Goal: Obtain resource: Download file/media

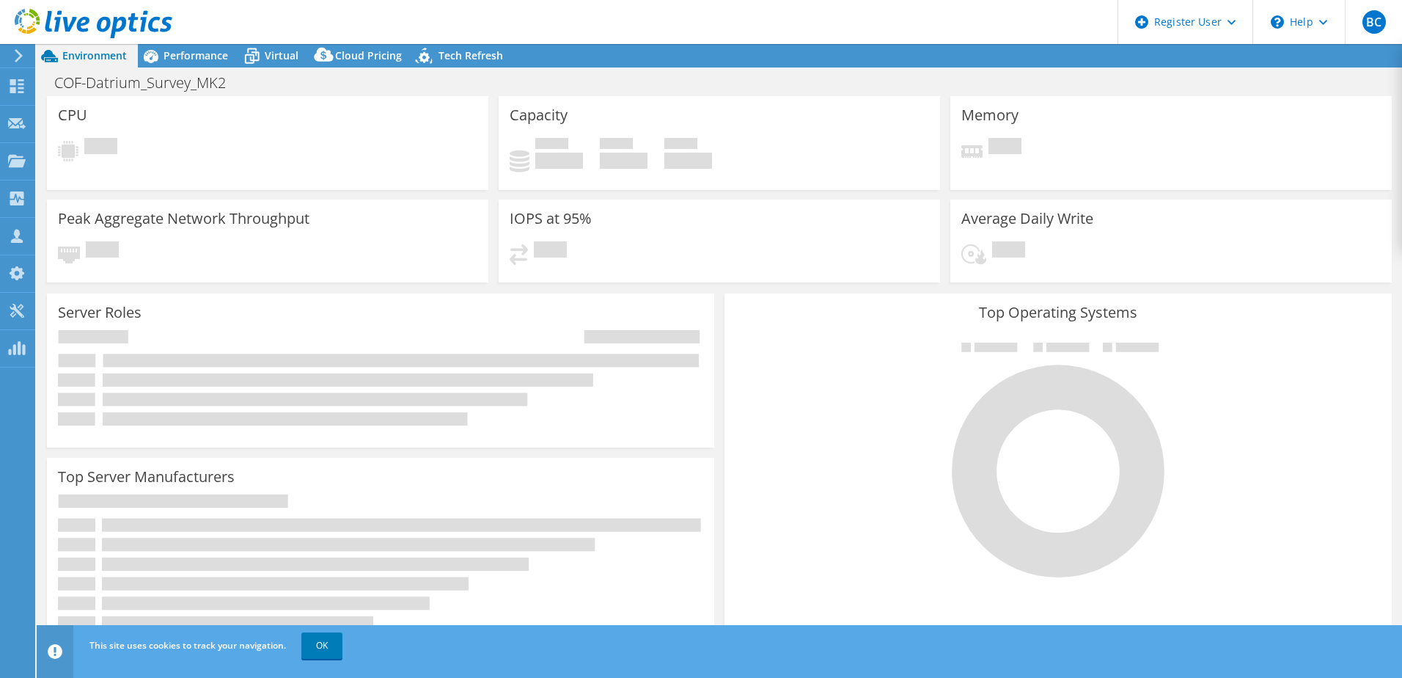
select select "USWest"
select select "USD"
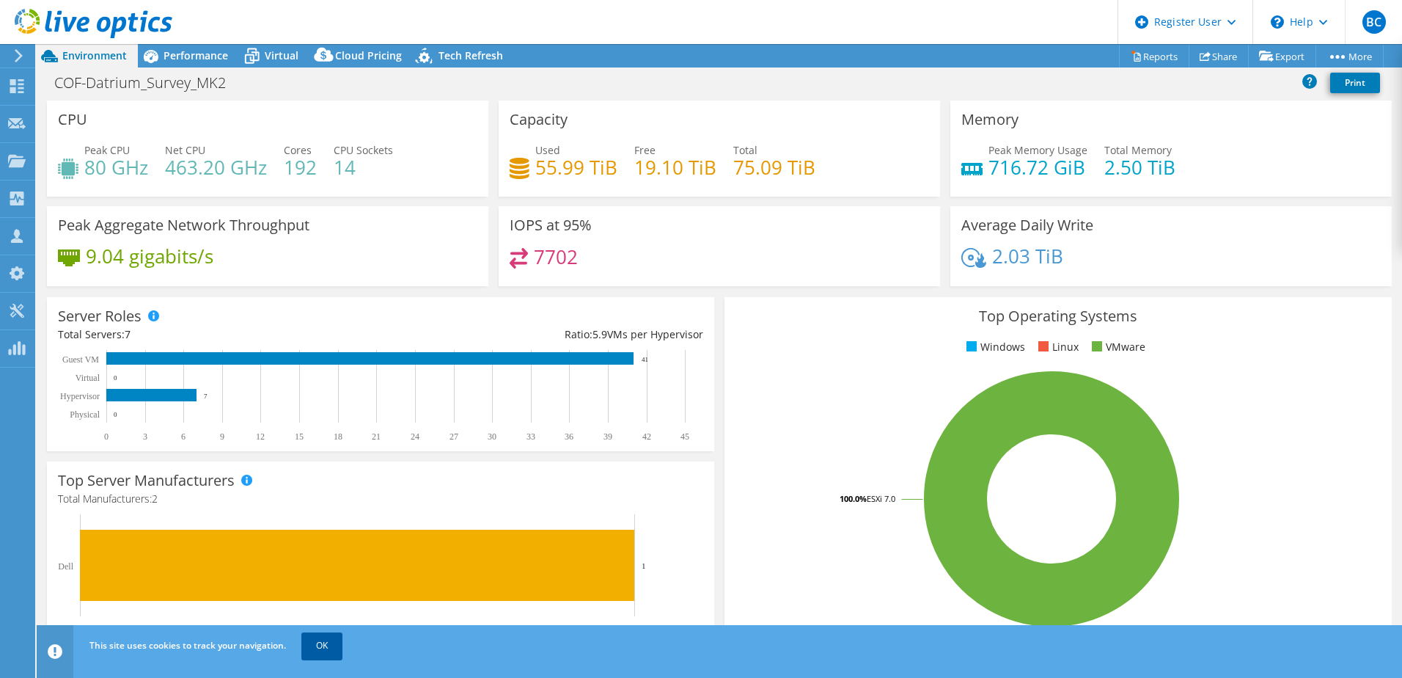
click at [302, 647] on link "OK" at bounding box center [321, 645] width 41 height 26
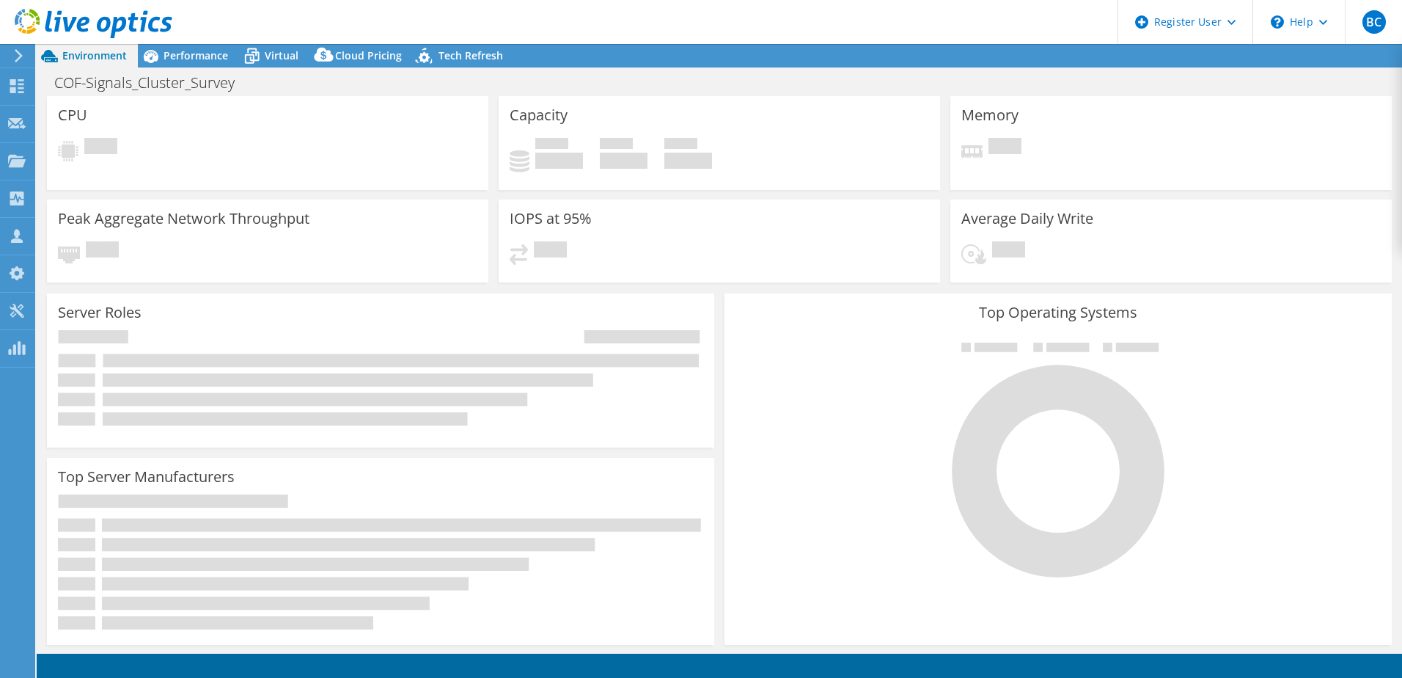
select select "EUFrankfurt"
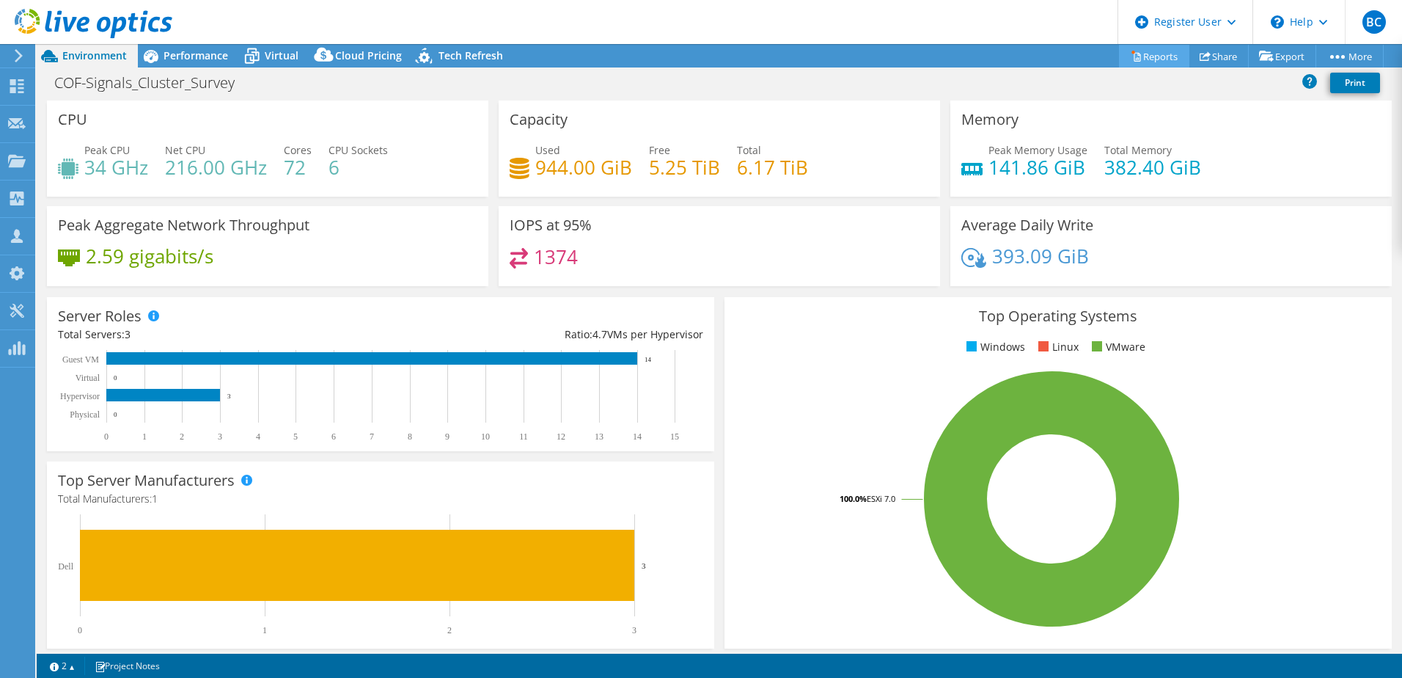
click at [1159, 51] on link "Reports" at bounding box center [1154, 56] width 70 height 23
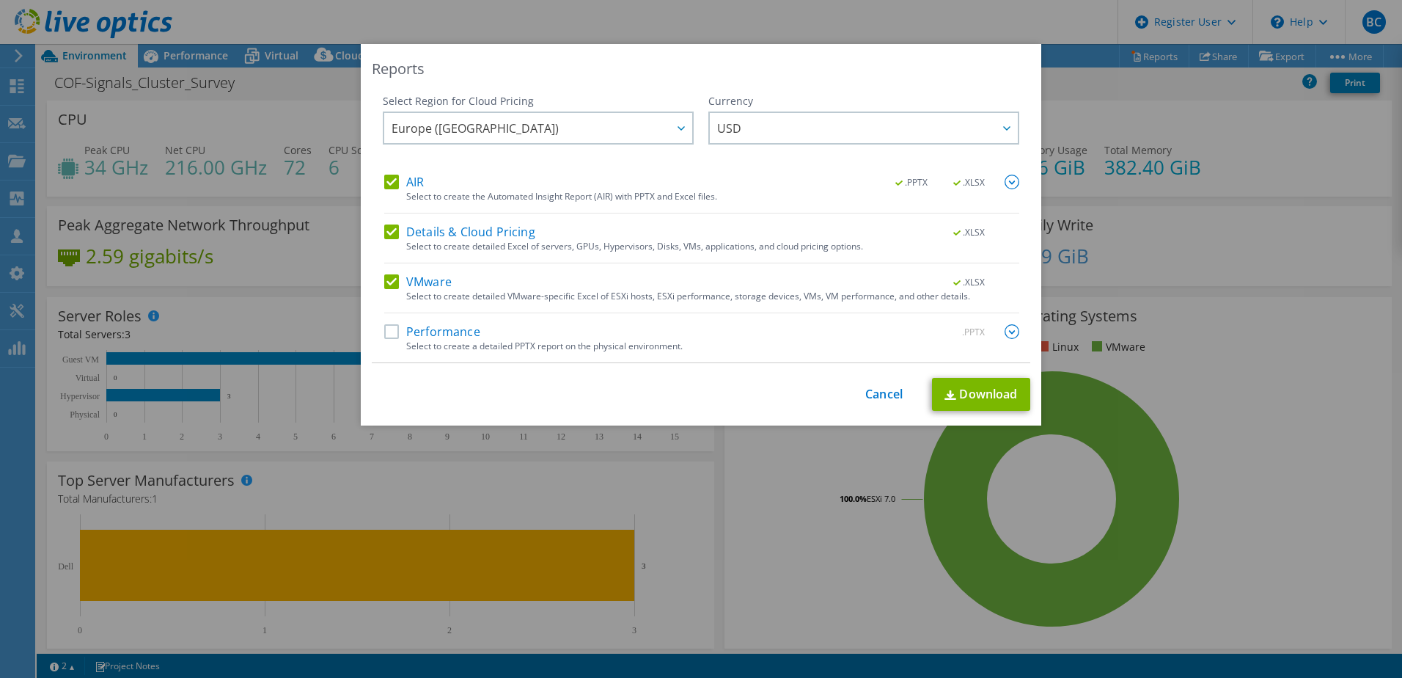
click at [384, 274] on label "VMware" at bounding box center [417, 281] width 67 height 15
click at [0, 0] on input "VMware" at bounding box center [0, 0] width 0 height 0
click at [388, 239] on div "Details & Cloud Pricing .XLSX" at bounding box center [701, 232] width 635 height 17
click at [389, 327] on label "Performance" at bounding box center [432, 331] width 96 height 15
click at [0, 0] on input "Performance" at bounding box center [0, 0] width 0 height 0
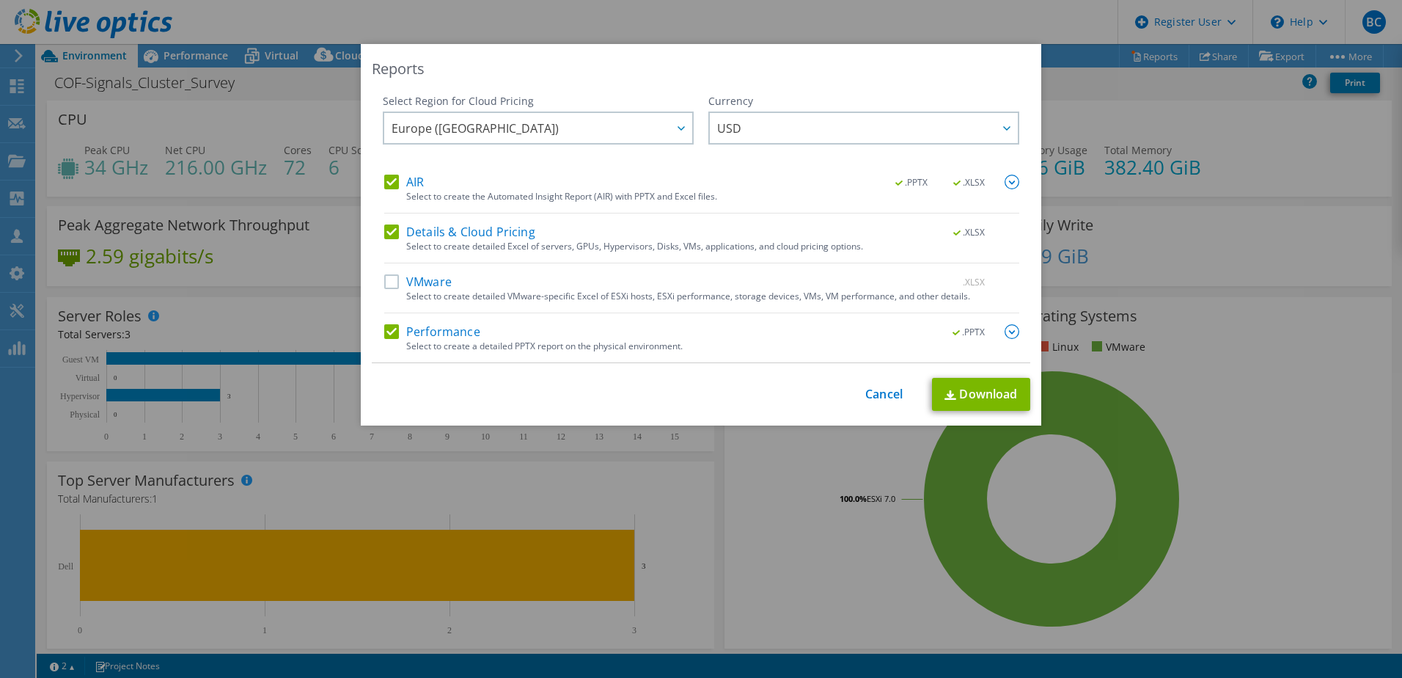
click at [399, 232] on label "Details & Cloud Pricing" at bounding box center [459, 231] width 151 height 15
click at [0, 0] on input "Details & Cloud Pricing" at bounding box center [0, 0] width 0 height 0
click at [975, 392] on link "Download" at bounding box center [981, 394] width 98 height 33
